Goal: Task Accomplishment & Management: Complete application form

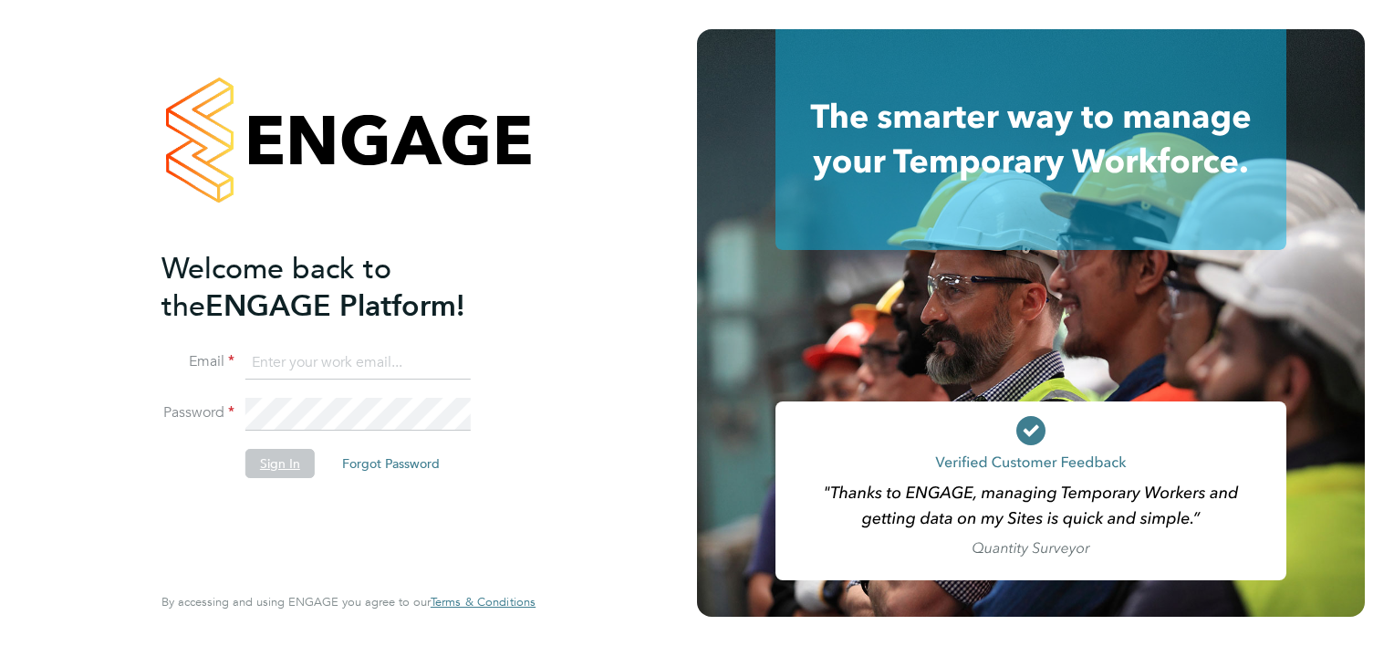
click at [287, 471] on button "Sign In" at bounding box center [279, 463] width 69 height 29
type input "dan.cardus@buildrec.com"
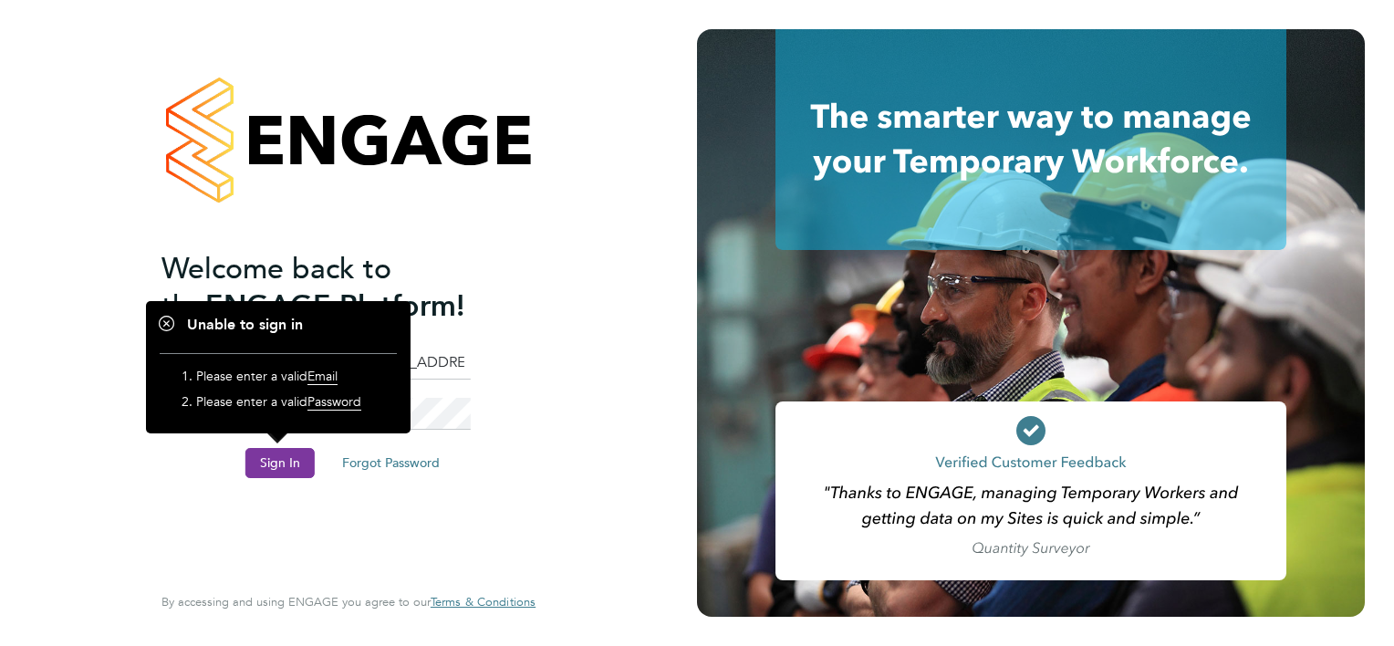
click at [289, 462] on button "Sign In" at bounding box center [279, 462] width 69 height 29
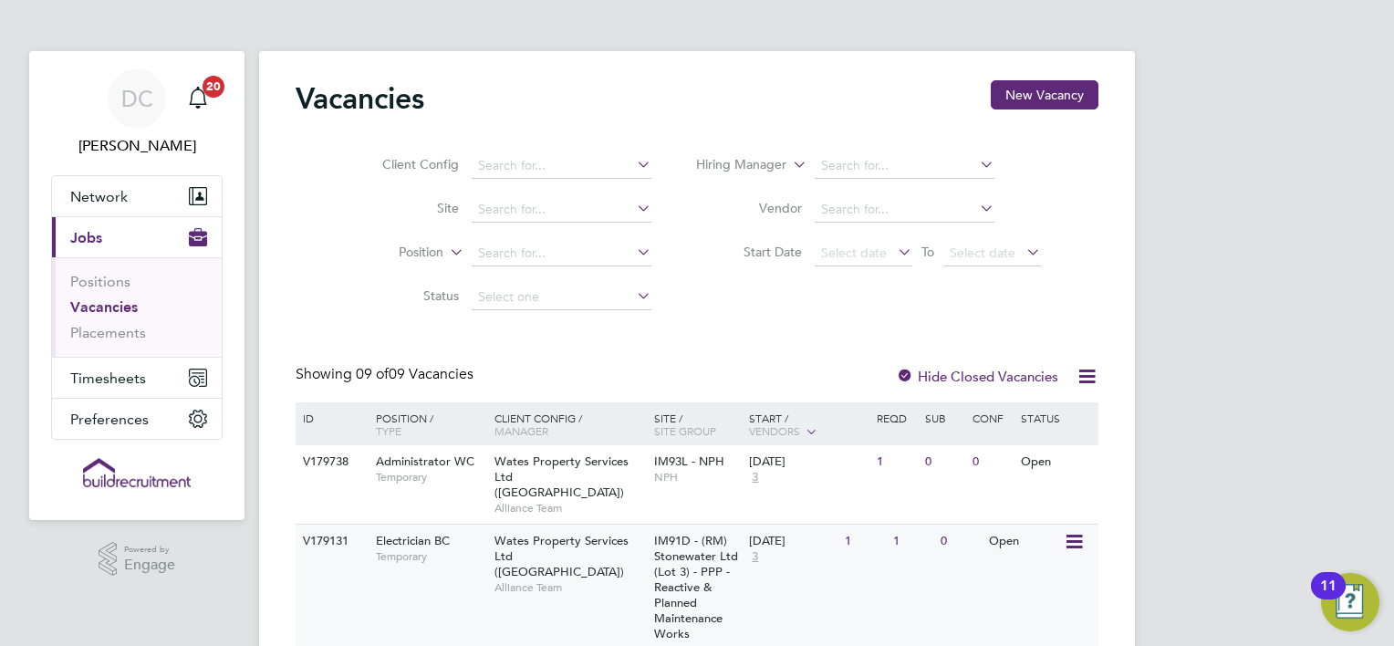
click at [424, 533] on span "Electrician BC" at bounding box center [413, 541] width 74 height 16
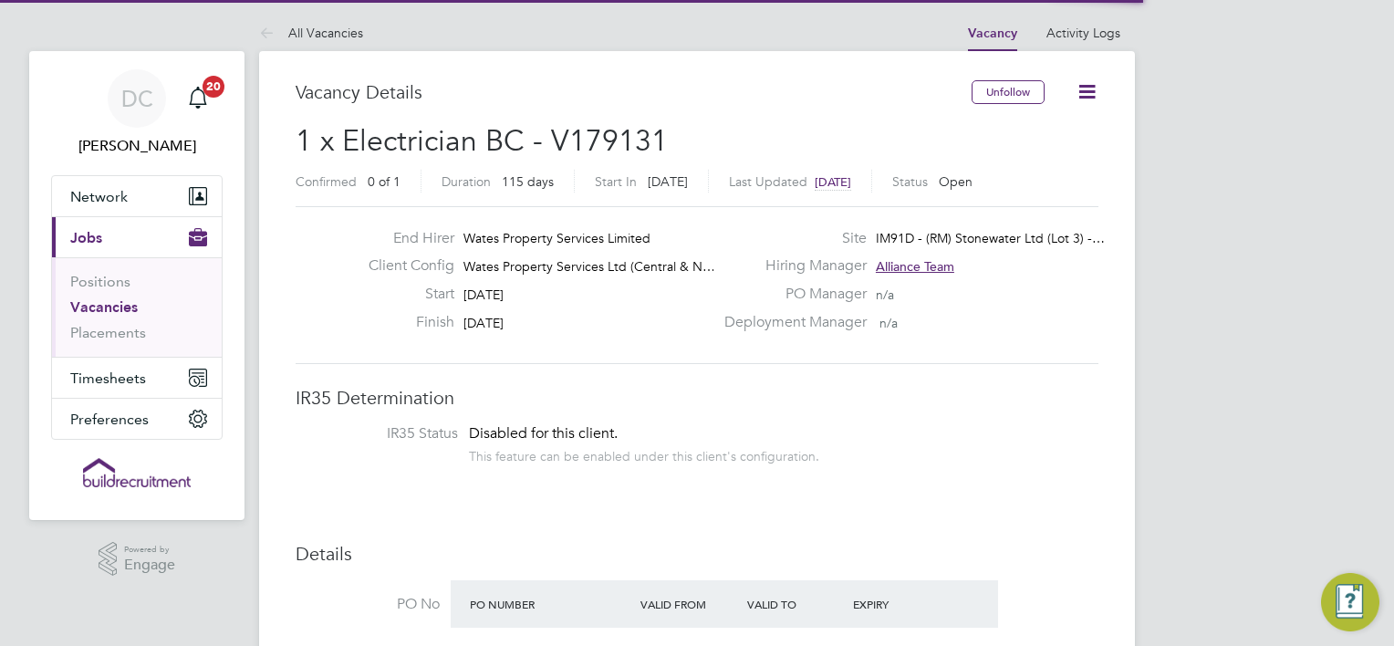
click at [632, 356] on div "End Hirer Wates Property Services Limited Client Config Wates Property Services…" at bounding box center [697, 285] width 803 height 158
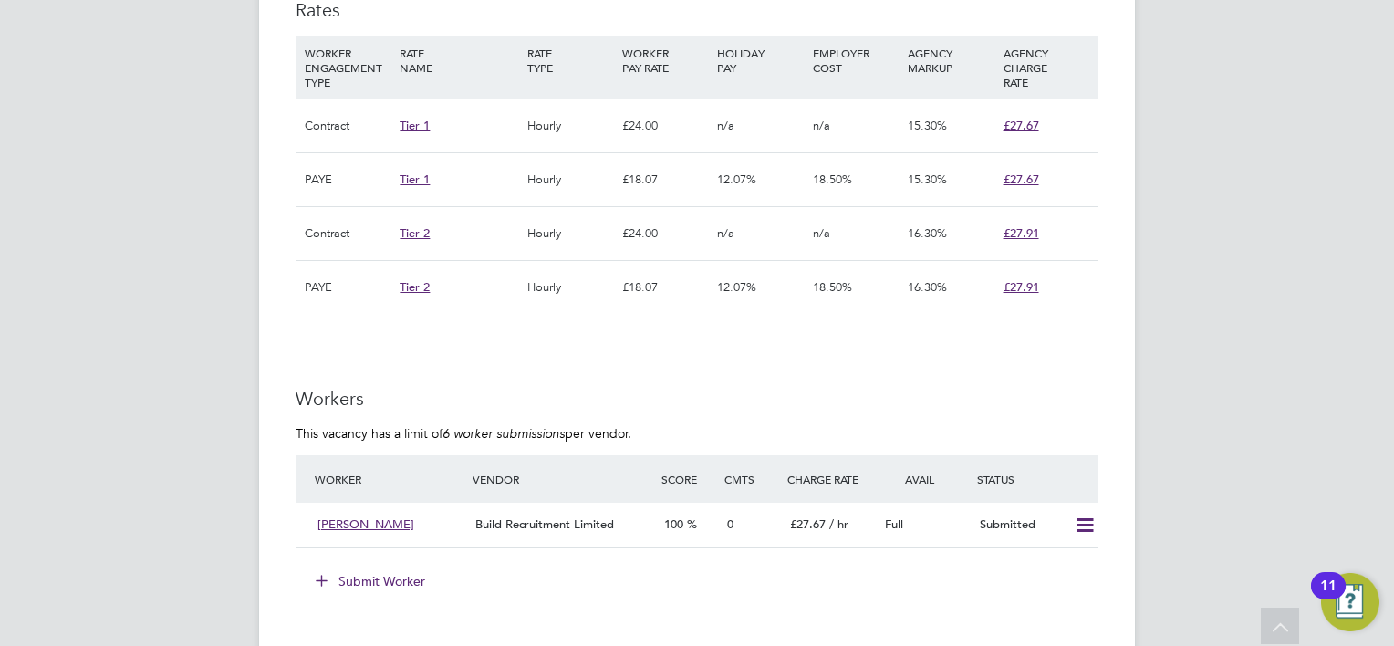
scroll to position [1351, 0]
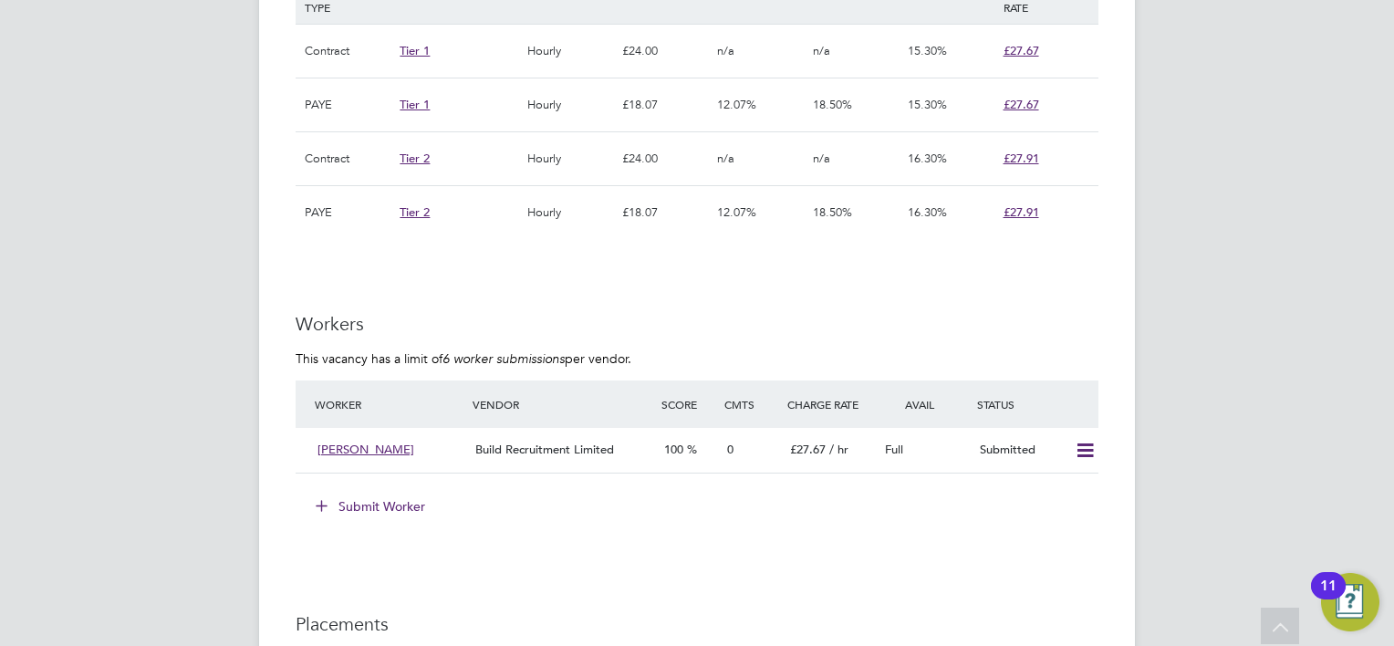
click at [371, 489] on li "Worker Vendor Score Cmts Charge Rate Avail Status Kahil Noor Build Recruitment …" at bounding box center [697, 436] width 803 height 111
click at [371, 496] on button "Submit Worker" at bounding box center [371, 506] width 137 height 29
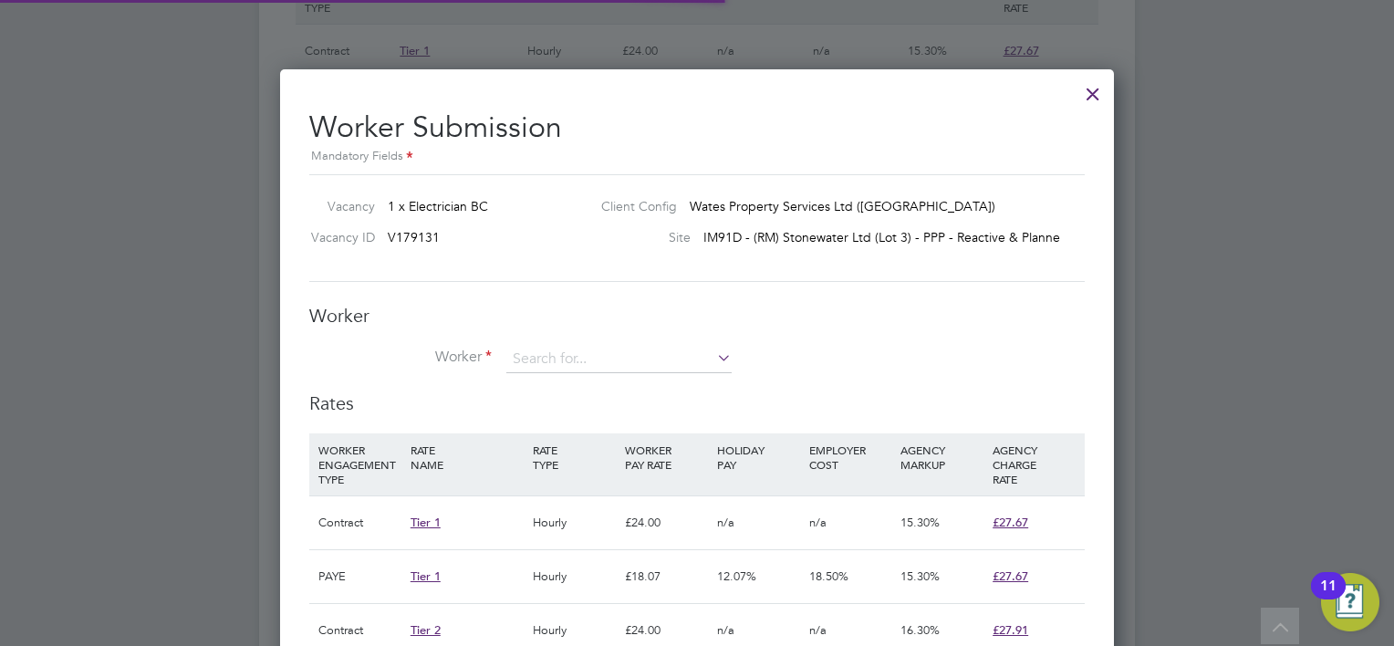
scroll to position [54, 124]
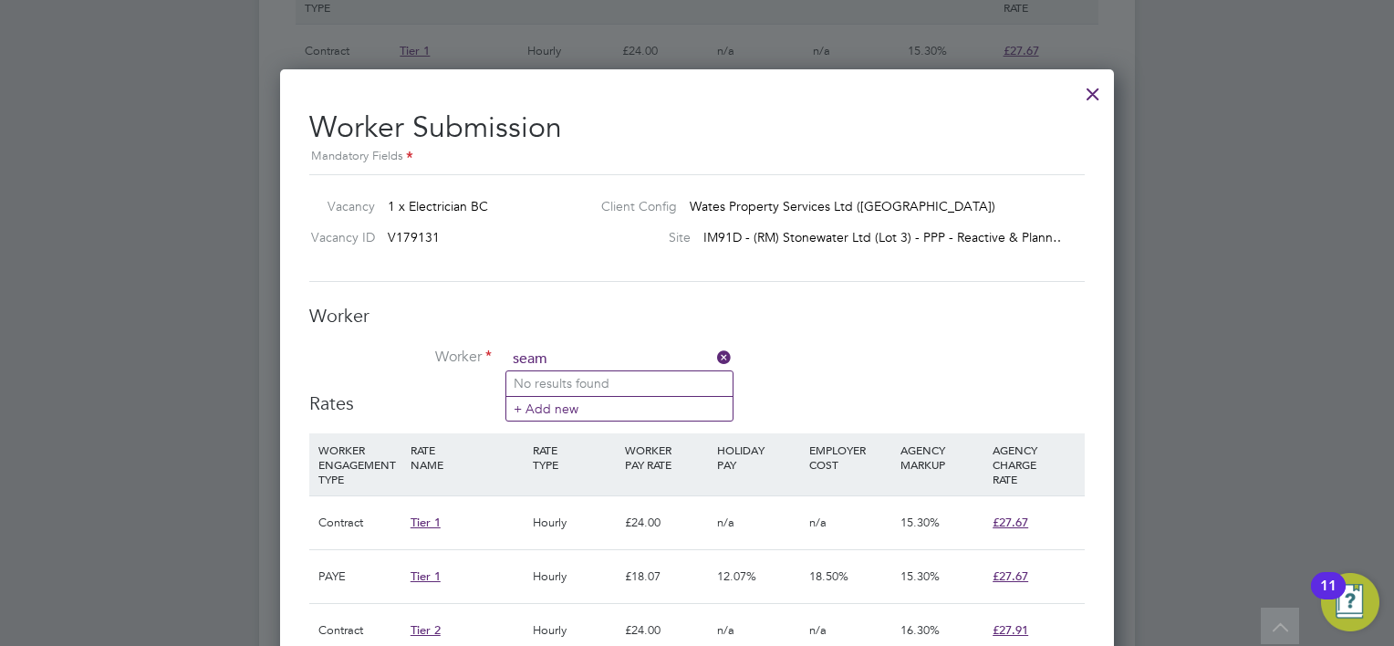
drag, startPoint x: 568, startPoint y: 356, endPoint x: 539, endPoint y: 361, distance: 28.8
click at [539, 361] on input "seam" at bounding box center [619, 359] width 225 height 27
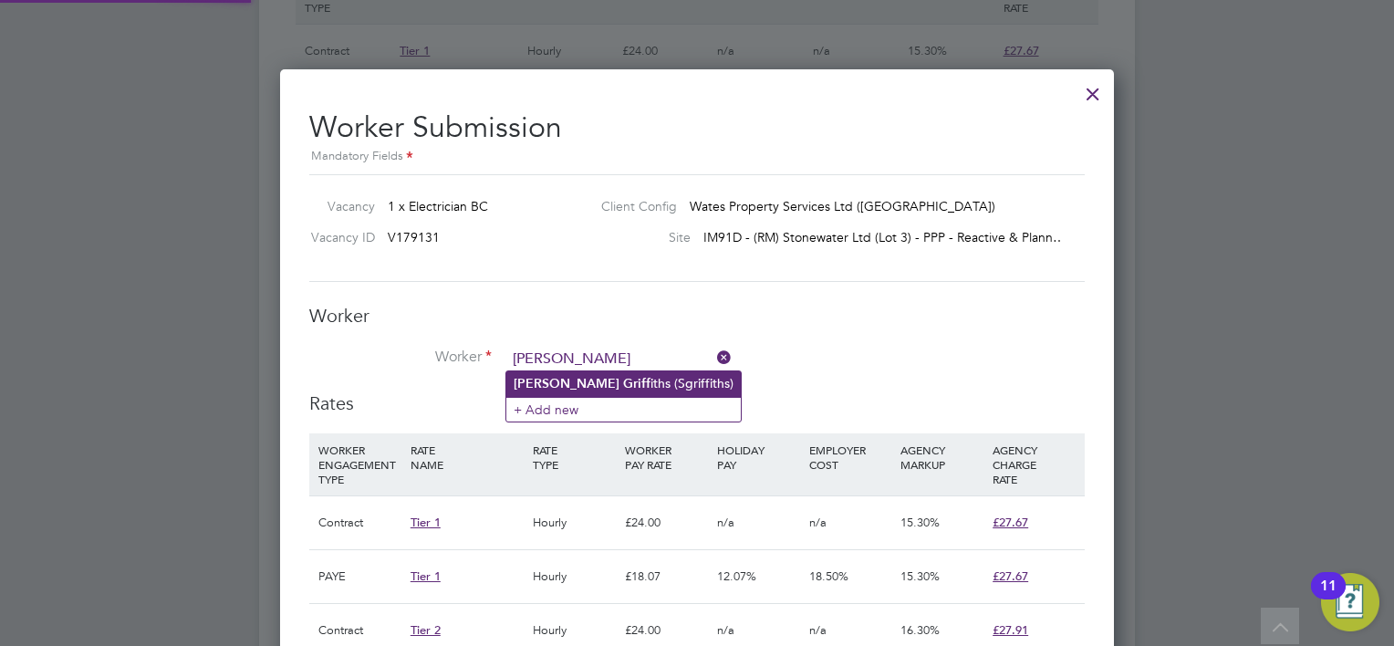
click at [623, 376] on b "Griff" at bounding box center [636, 384] width 27 height 16
type input "Sean Griffiths (Sgriffiths)"
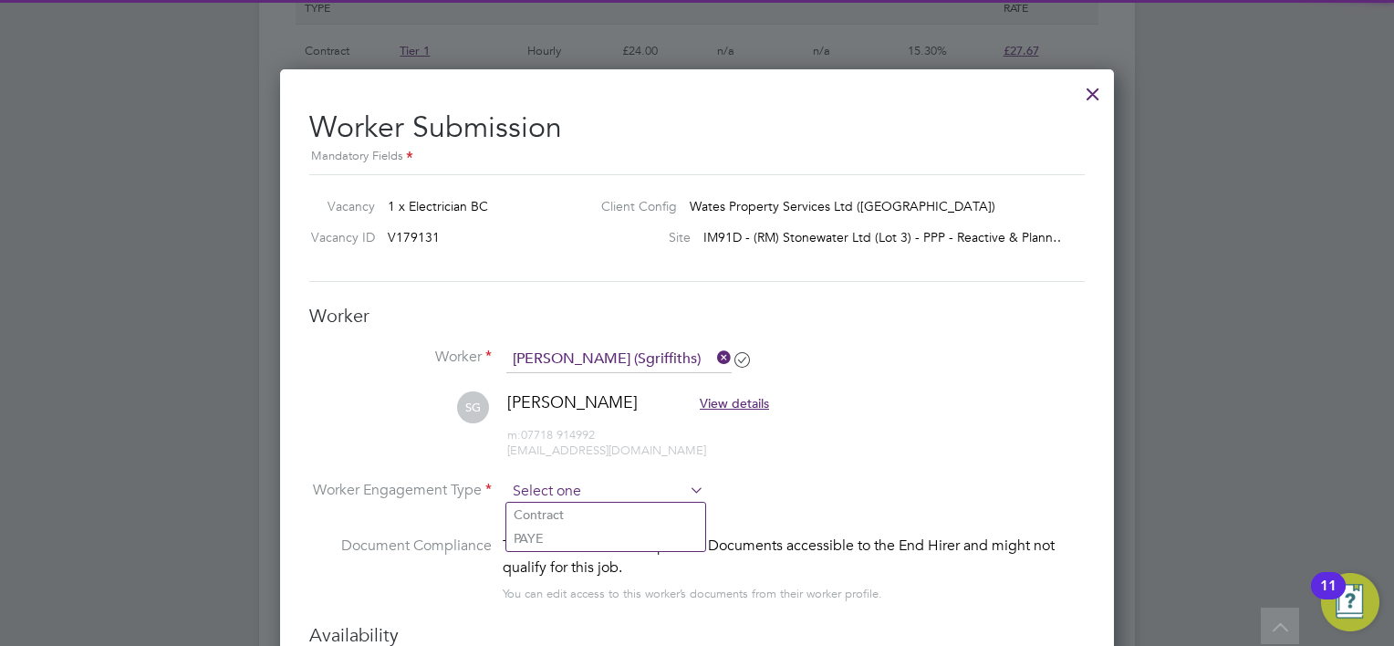
click at [598, 486] on input at bounding box center [606, 491] width 198 height 27
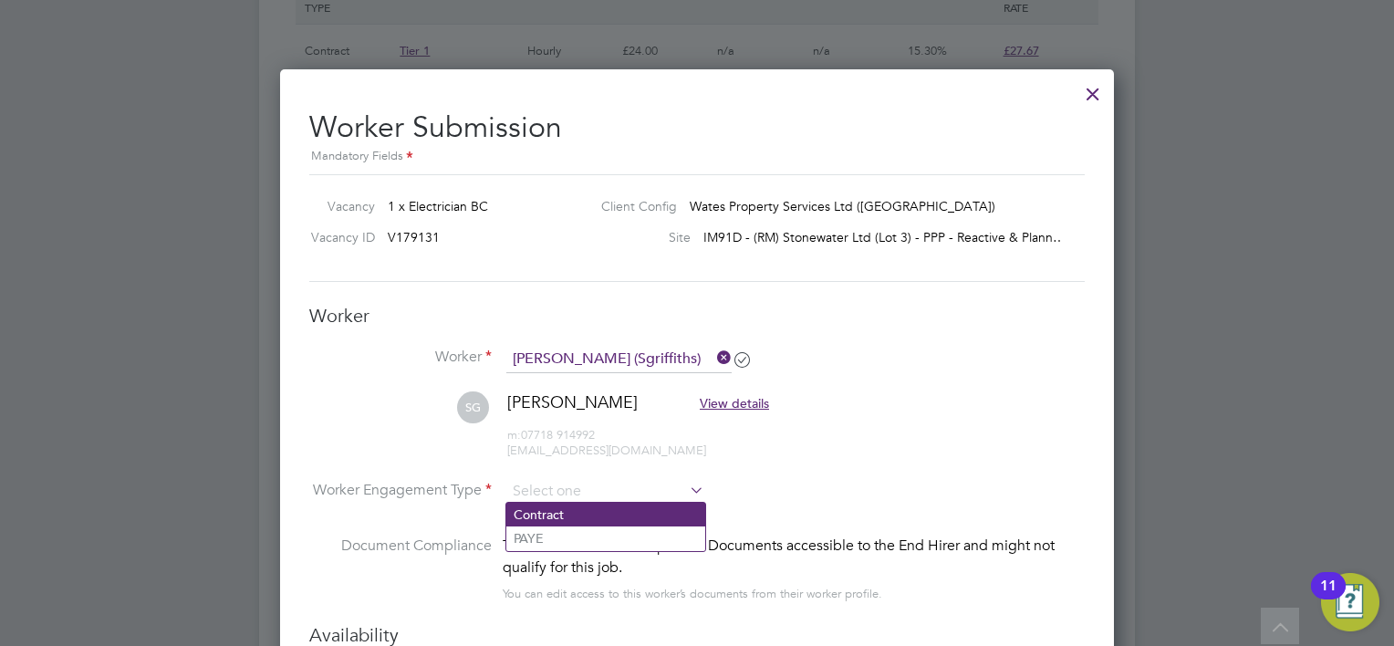
click at [564, 507] on li "Contract" at bounding box center [606, 515] width 199 height 24
type input "Contract"
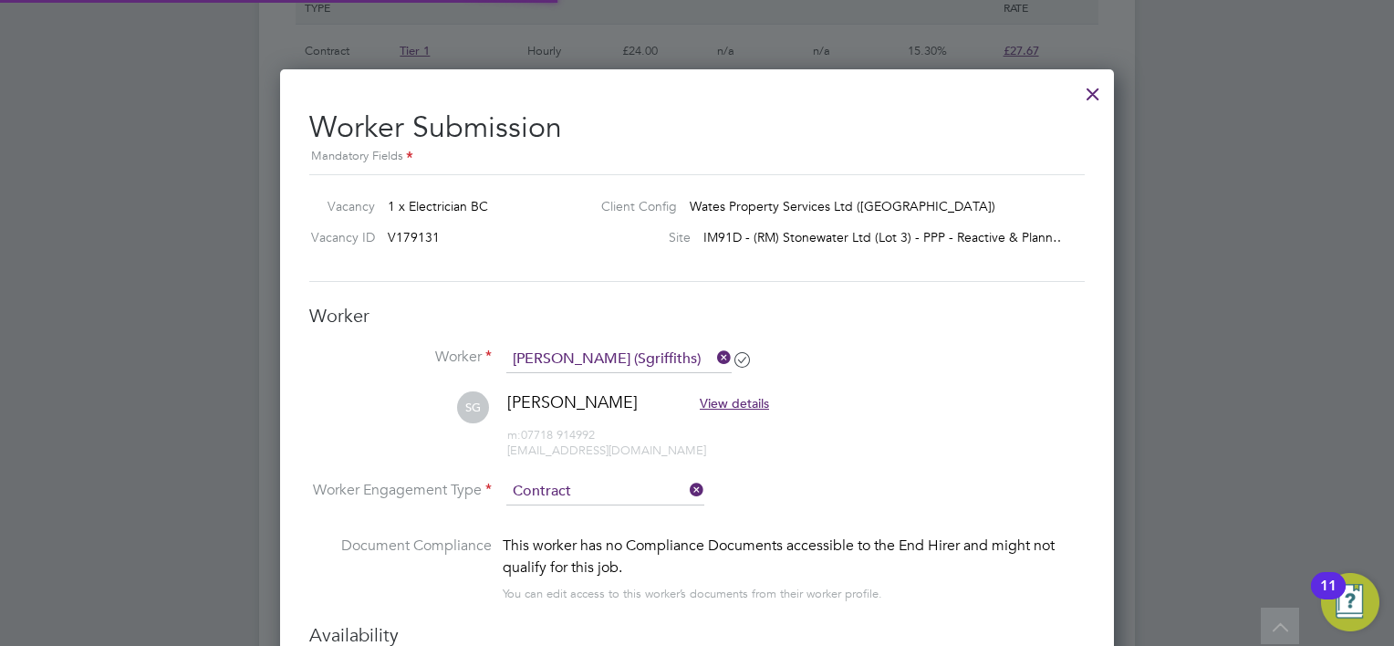
click at [814, 472] on li "SG Sean Griffiths View details m: 07718 914992 seangriffiths1@outlook.com" at bounding box center [697, 435] width 776 height 87
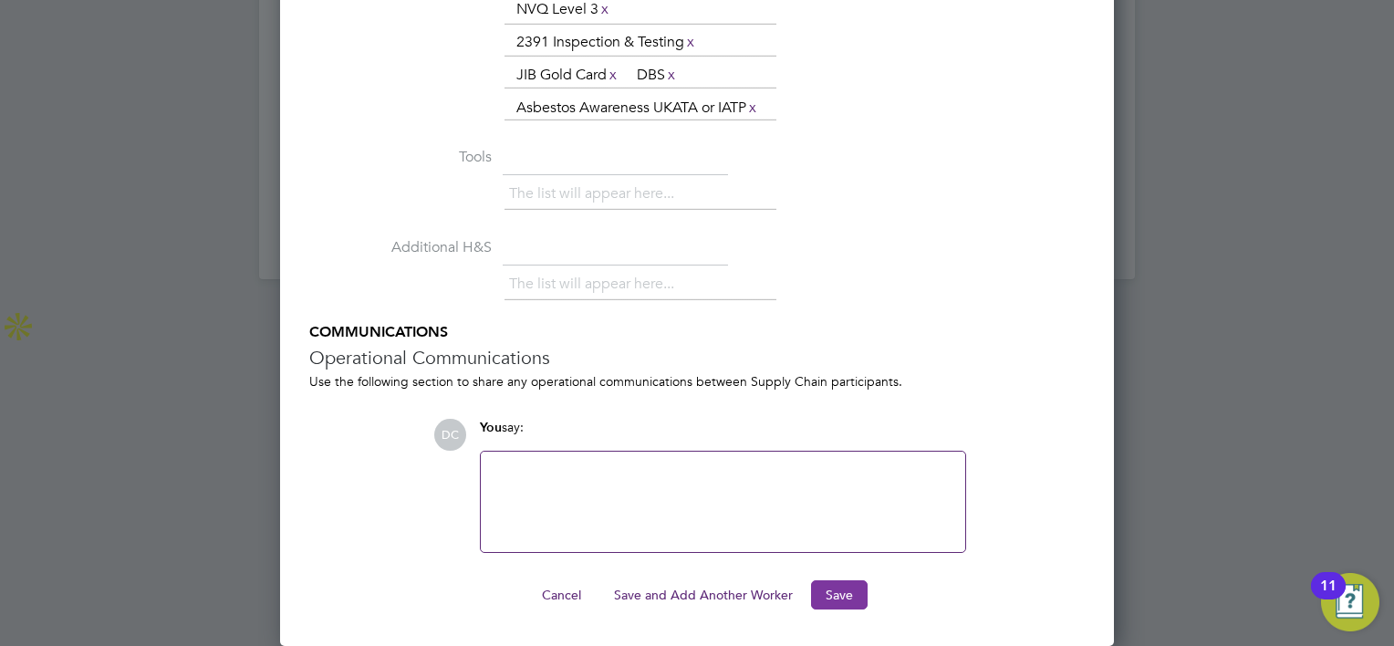
click at [833, 605] on button "Save" at bounding box center [839, 594] width 57 height 29
